Goal: Task Accomplishment & Management: Manage account settings

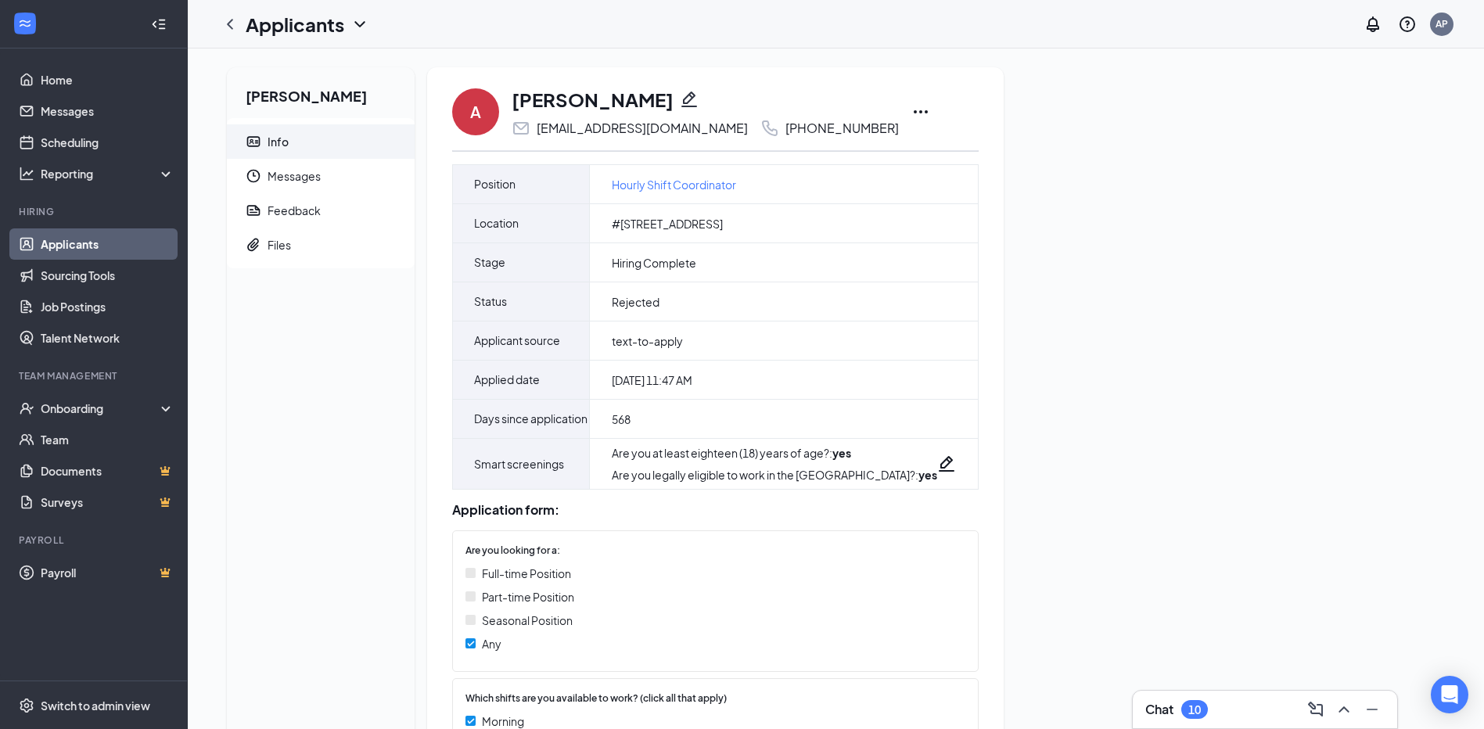
click at [134, 250] on link "Applicants" at bounding box center [108, 243] width 134 height 31
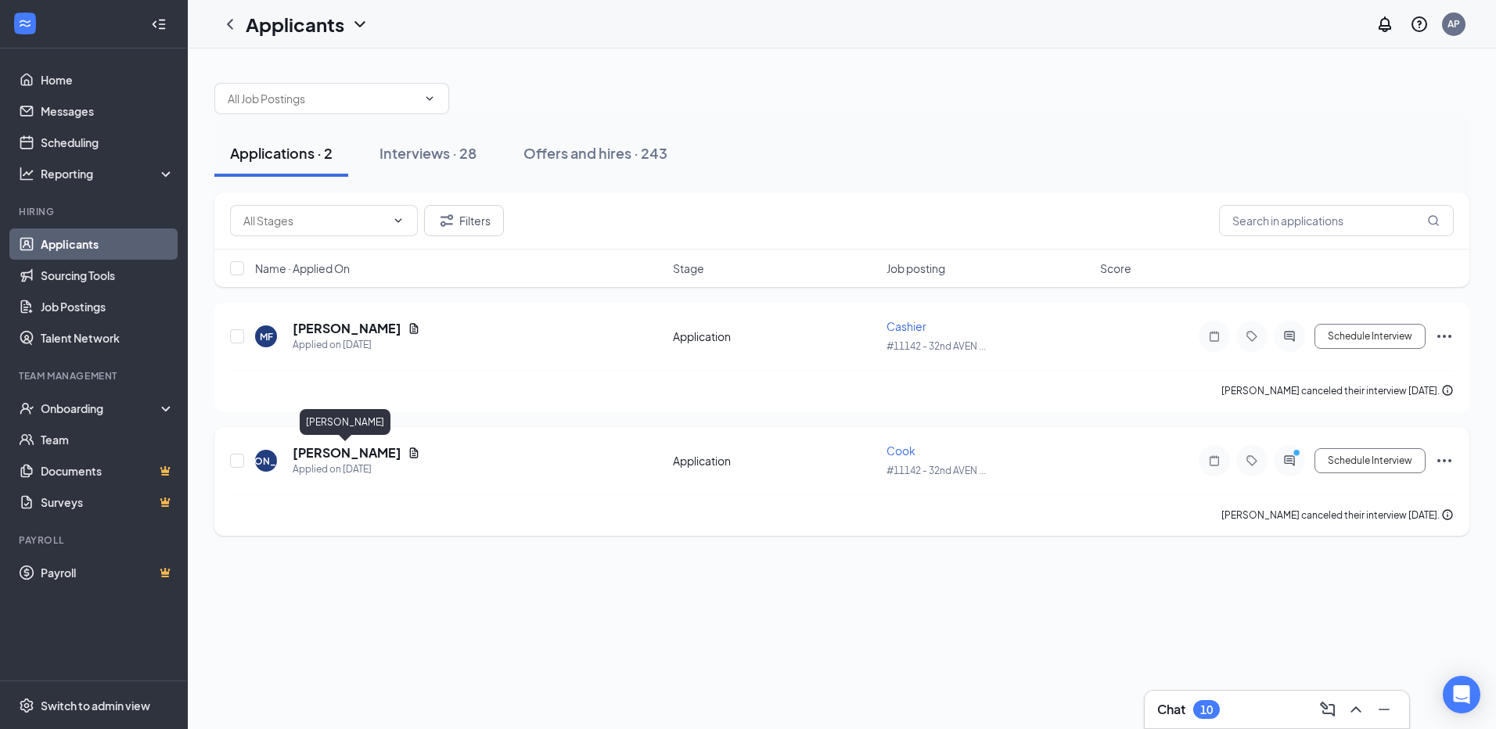
click at [343, 459] on h5 "[PERSON_NAME]" at bounding box center [347, 452] width 109 height 17
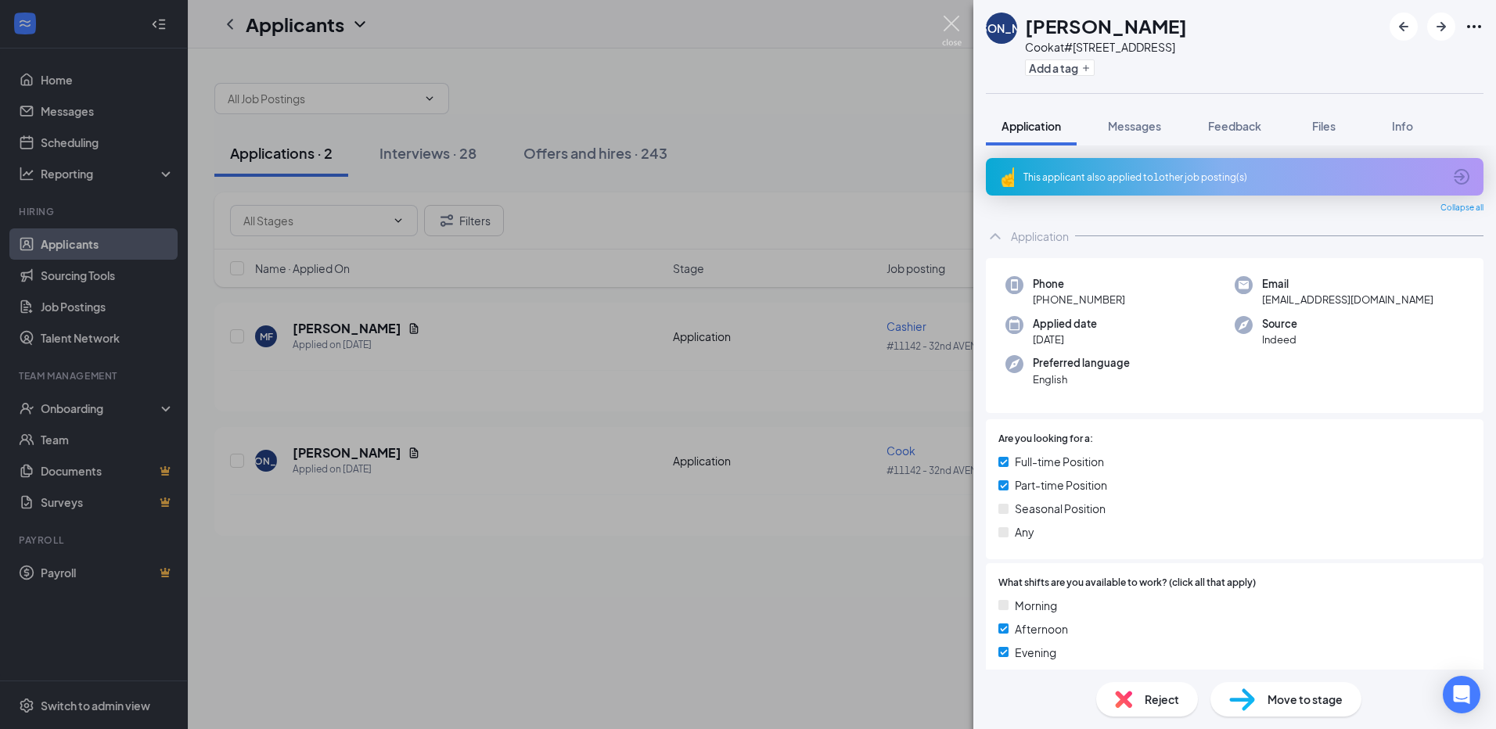
click at [955, 20] on img at bounding box center [952, 31] width 20 height 31
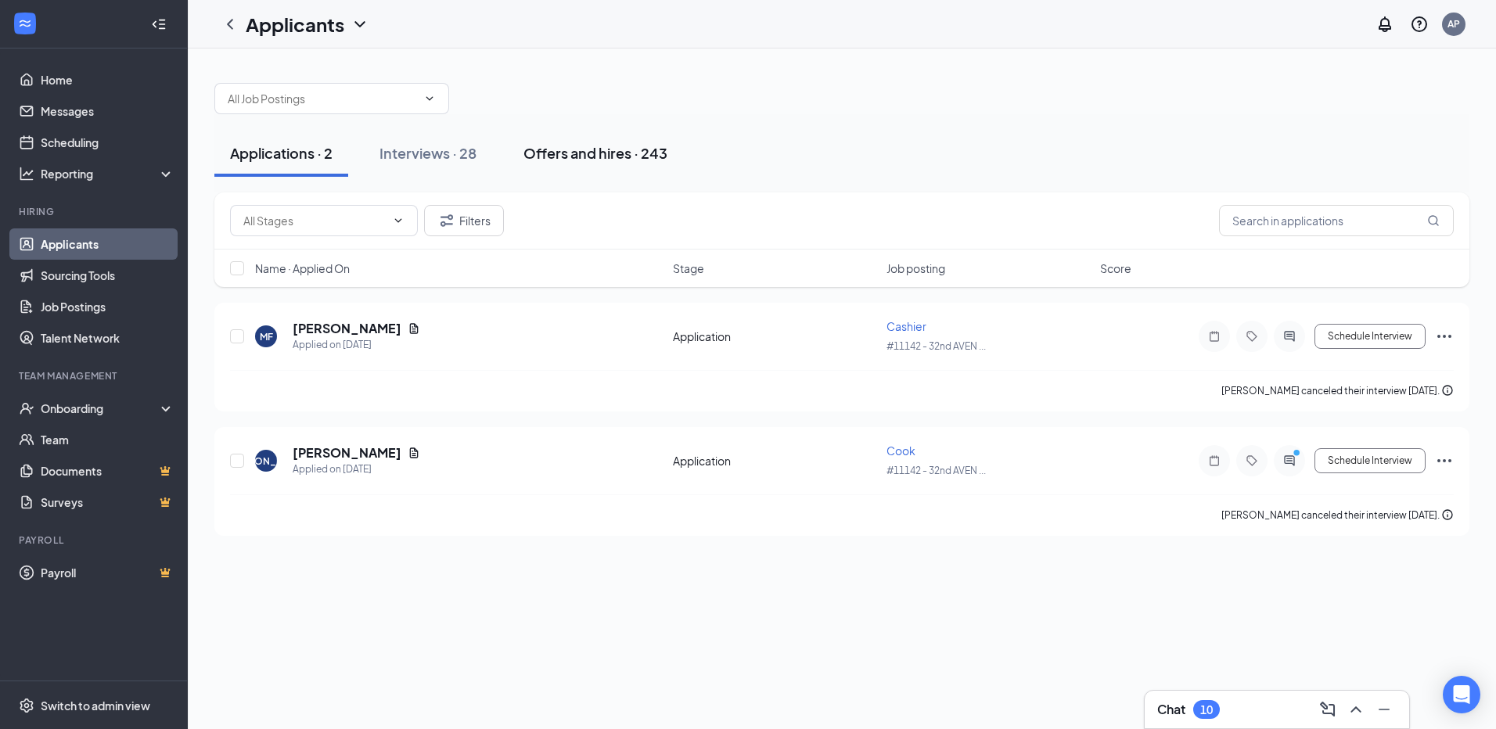
drag, startPoint x: 591, startPoint y: 154, endPoint x: 616, endPoint y: 171, distance: 30.4
click at [591, 154] on div "Offers and hires · 243" at bounding box center [595, 153] width 144 height 20
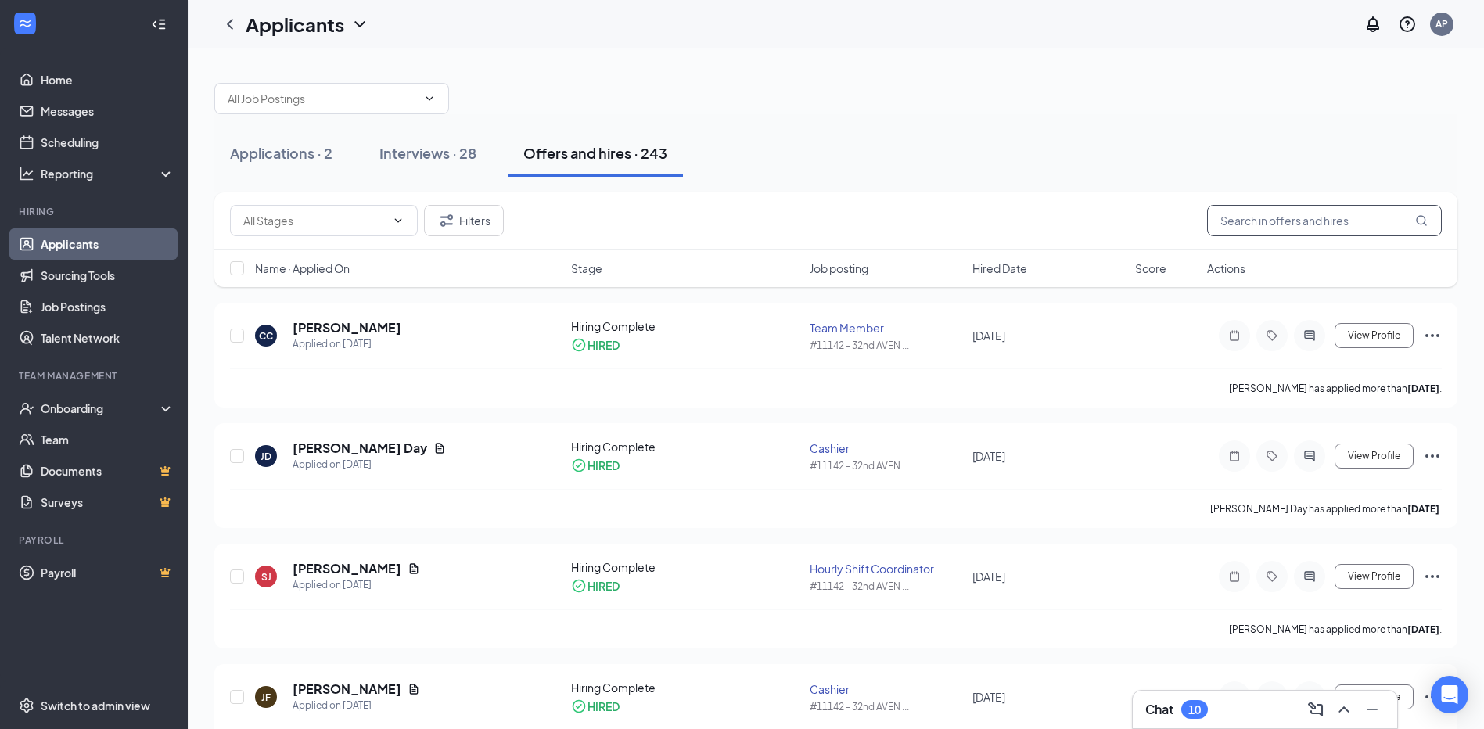
click at [1266, 220] on input "text" at bounding box center [1324, 220] width 235 height 31
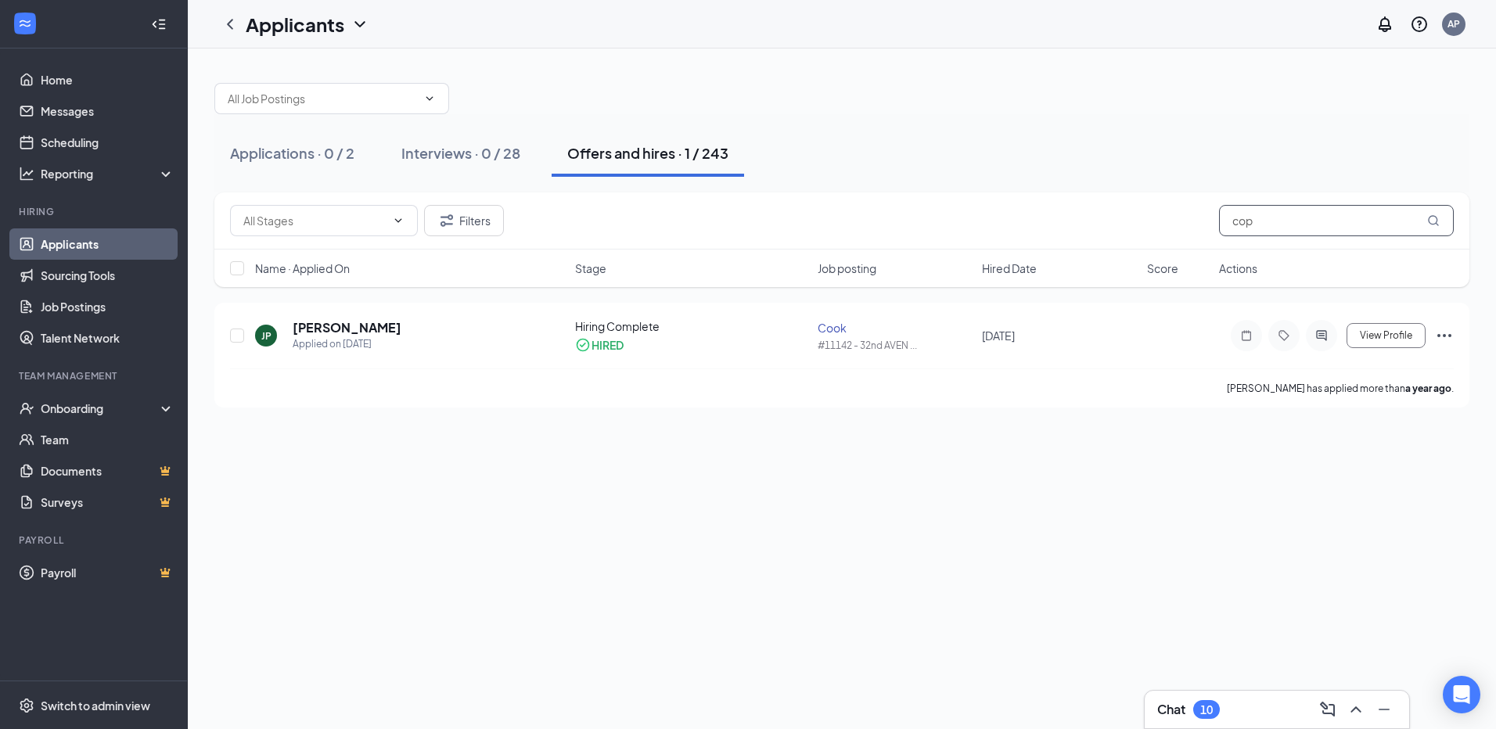
click at [1259, 224] on input "cop" at bounding box center [1336, 220] width 235 height 31
type input "c"
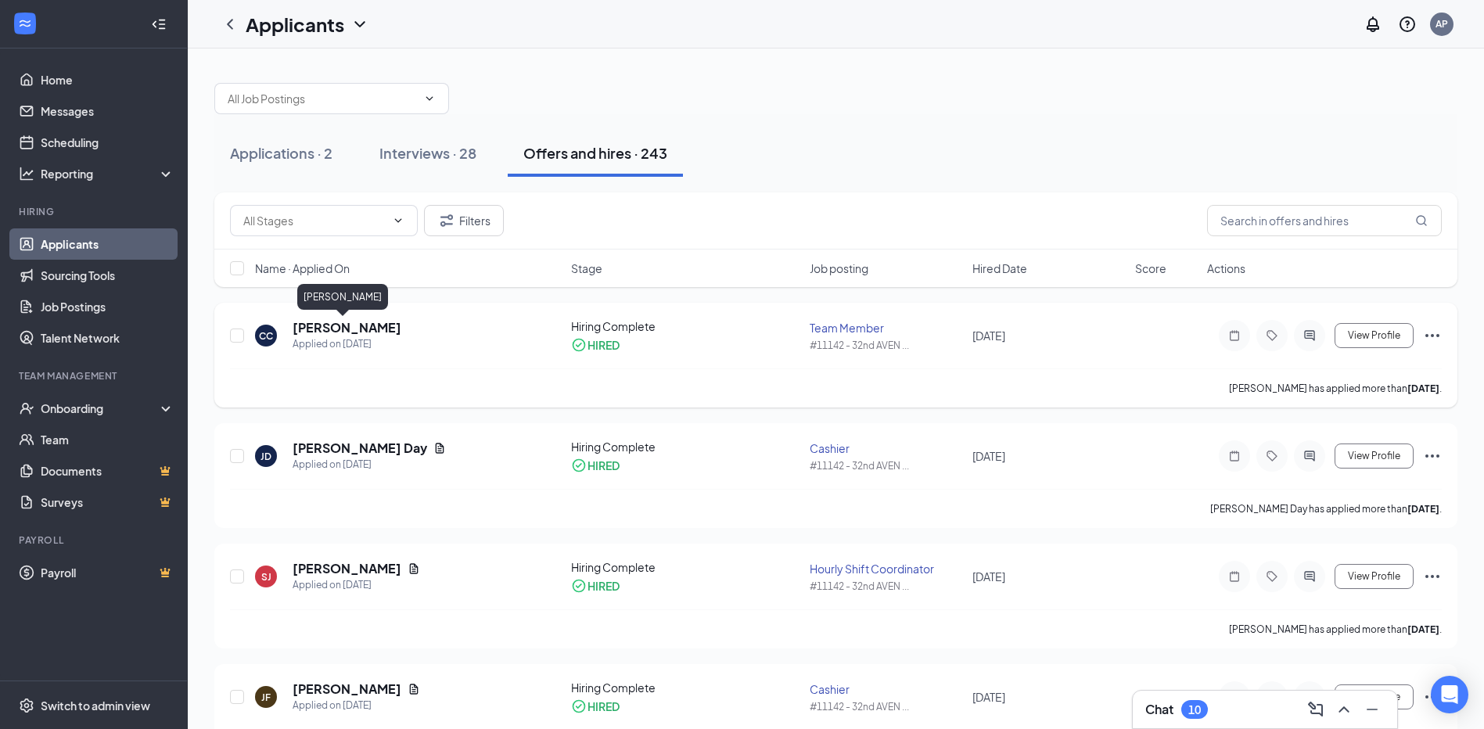
click at [356, 326] on h5 "[PERSON_NAME]" at bounding box center [347, 327] width 109 height 17
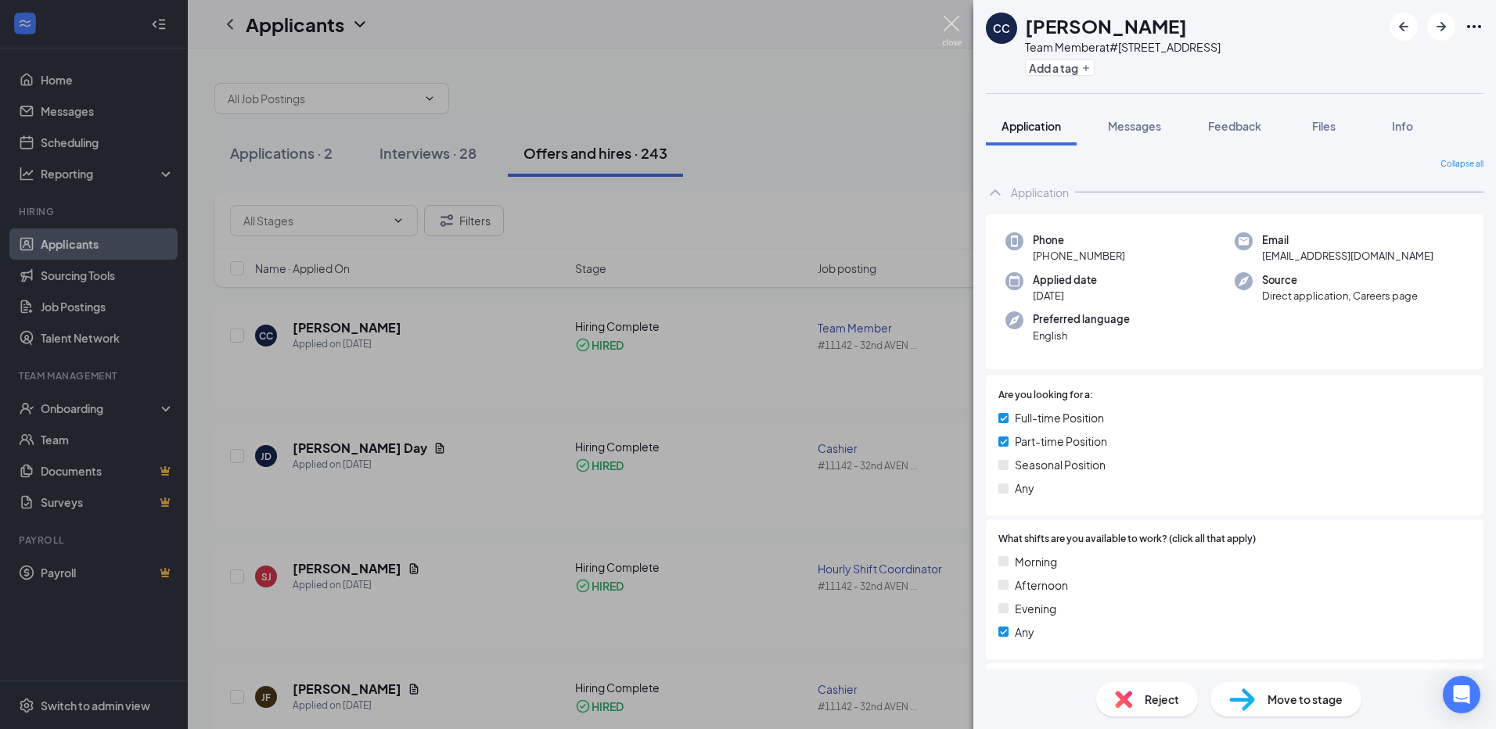
click at [950, 30] on img at bounding box center [952, 31] width 20 height 31
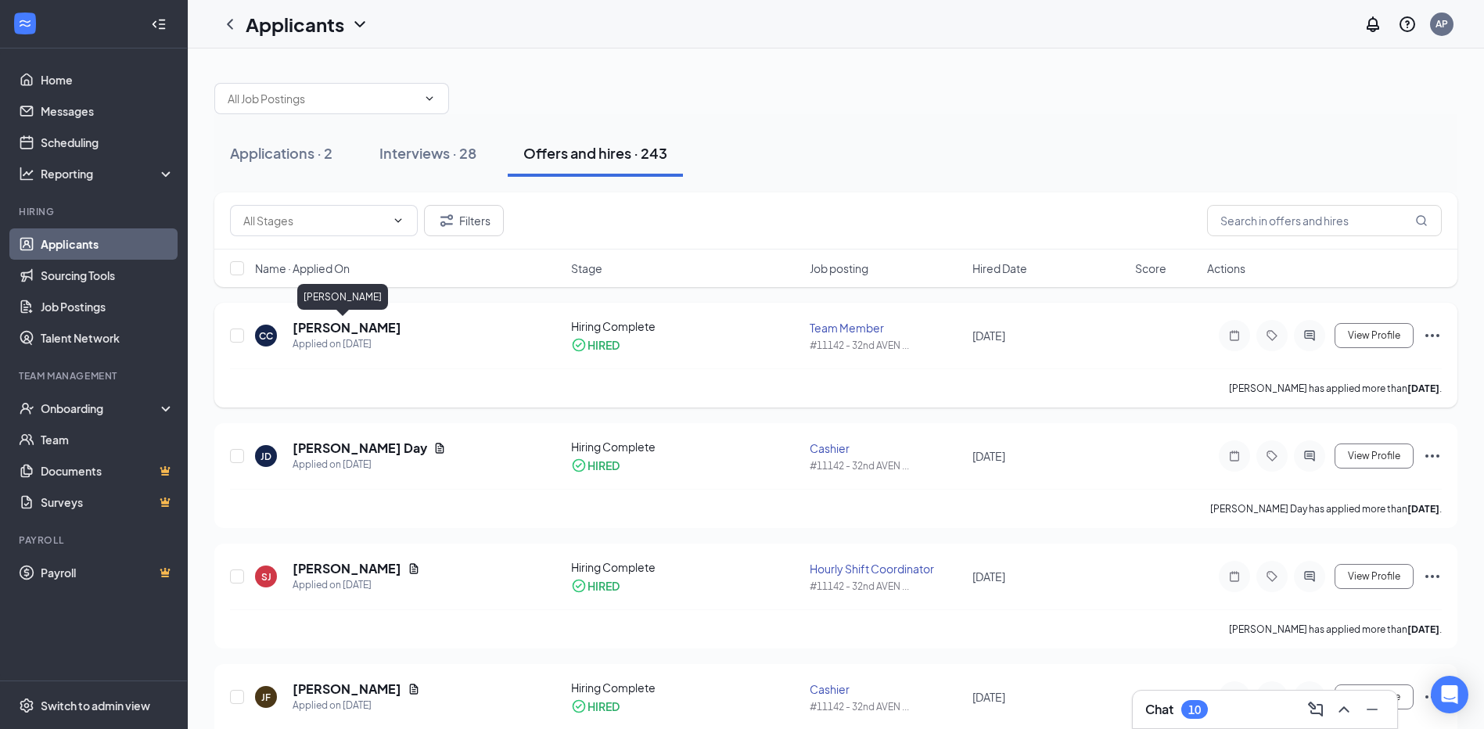
click at [336, 327] on h5 "[PERSON_NAME]" at bounding box center [347, 327] width 109 height 17
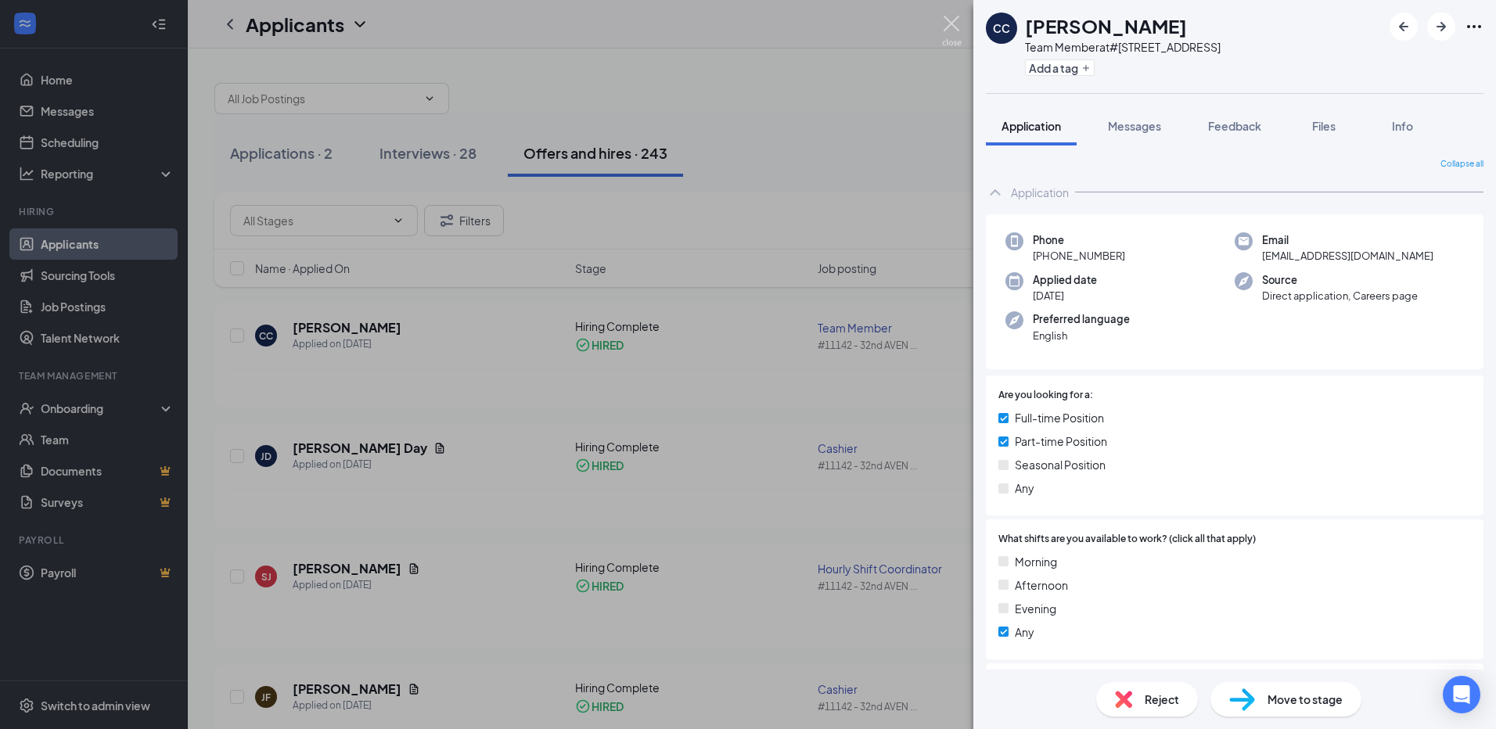
click at [956, 30] on img at bounding box center [952, 31] width 20 height 31
